Goal: Transaction & Acquisition: Download file/media

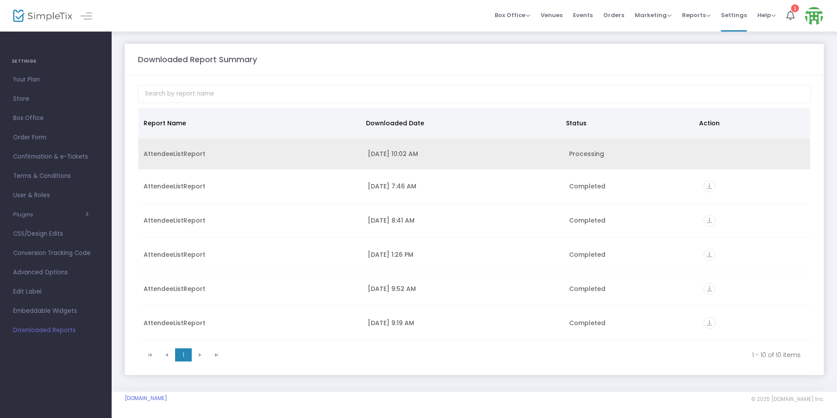
click at [599, 151] on div "Processing" at bounding box center [631, 153] width 124 height 9
click at [380, 157] on div "[DATE] 10:02 AM" at bounding box center [463, 153] width 191 height 9
click at [174, 155] on div "AttendeeListReport" at bounding box center [251, 153] width 214 height 9
click at [709, 155] on icon "vertical_align_bottom" at bounding box center [710, 155] width 12 height 12
